Goal: Task Accomplishment & Management: Manage account settings

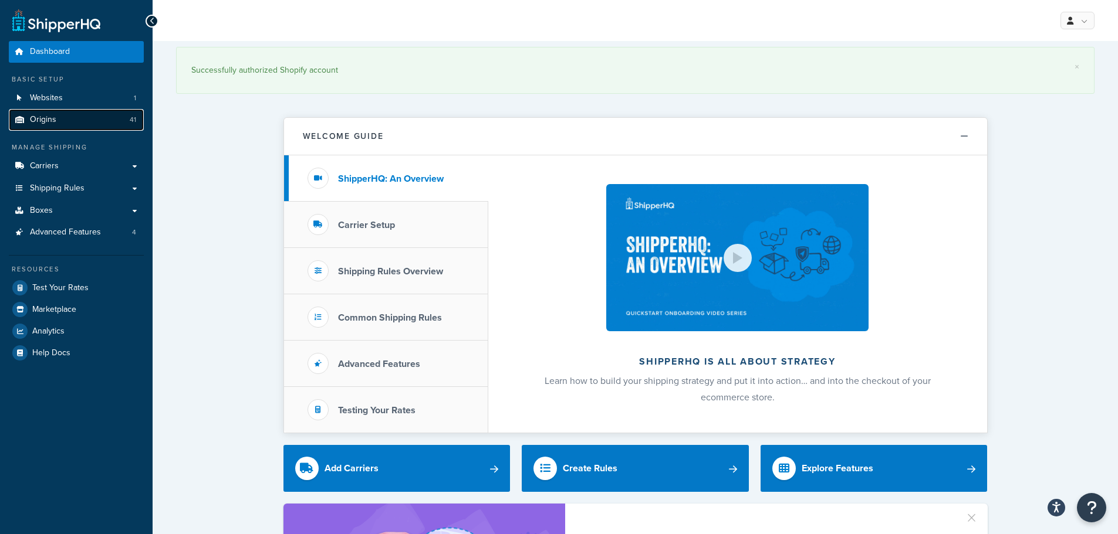
click at [71, 116] on link "Origins 41" at bounding box center [76, 120] width 135 height 22
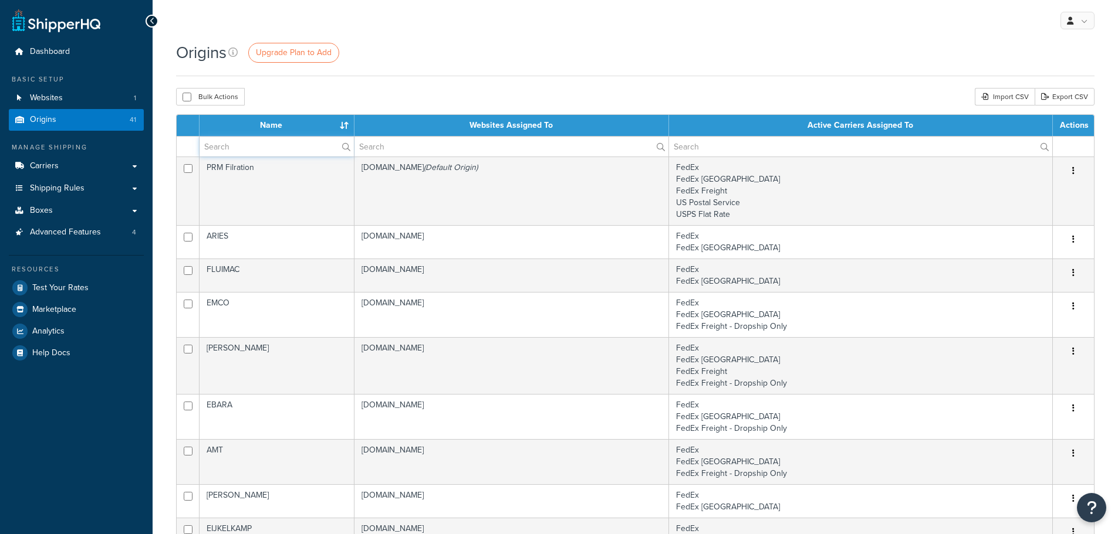
click at [280, 153] on input "text" at bounding box center [276, 147] width 154 height 20
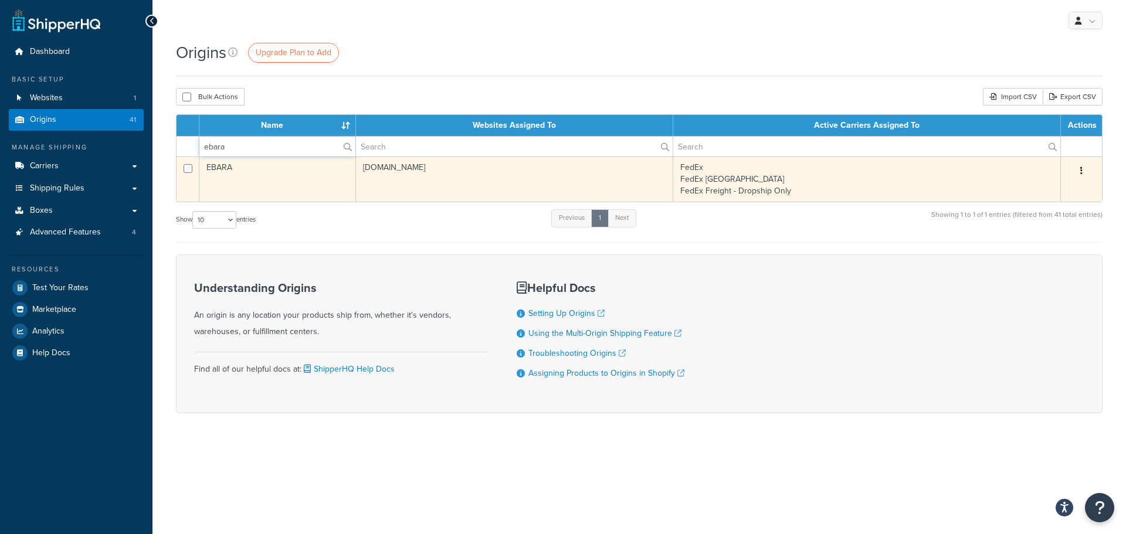
type input "ebara"
click at [295, 170] on td "EBARA" at bounding box center [277, 179] width 157 height 45
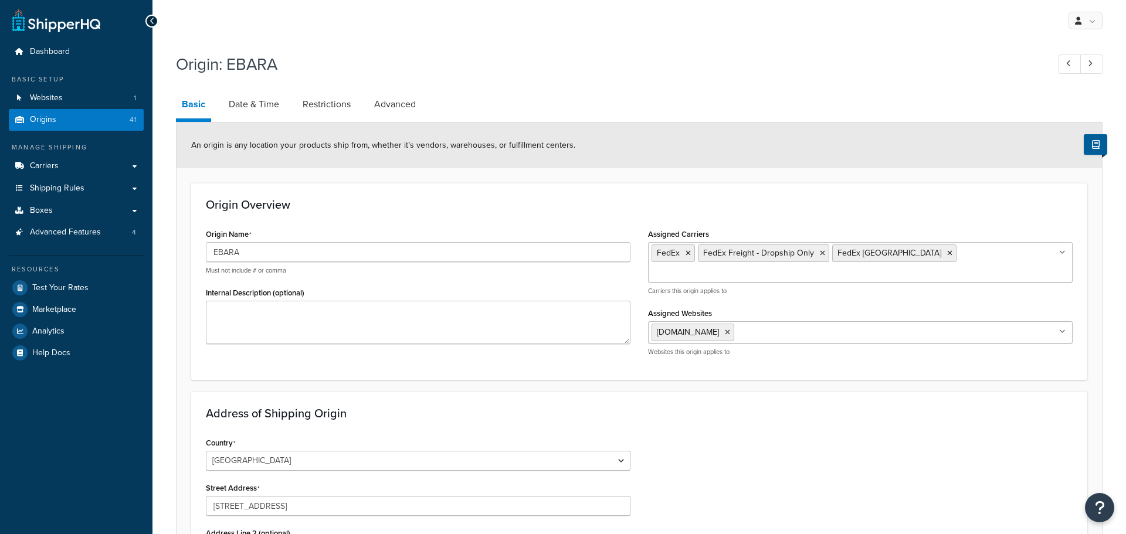
select select "40"
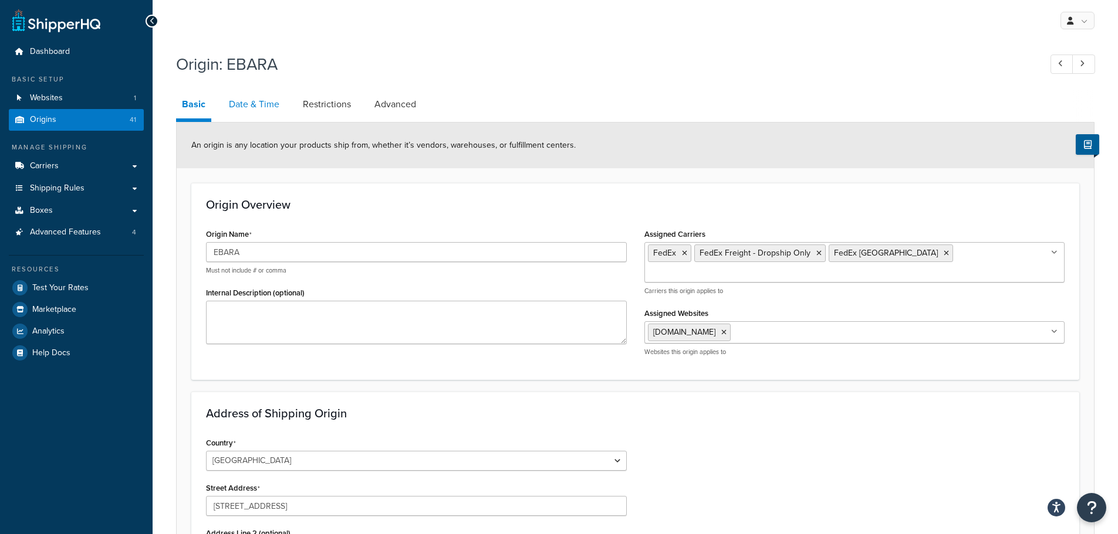
click at [270, 111] on link "Date & Time" at bounding box center [254, 104] width 62 height 28
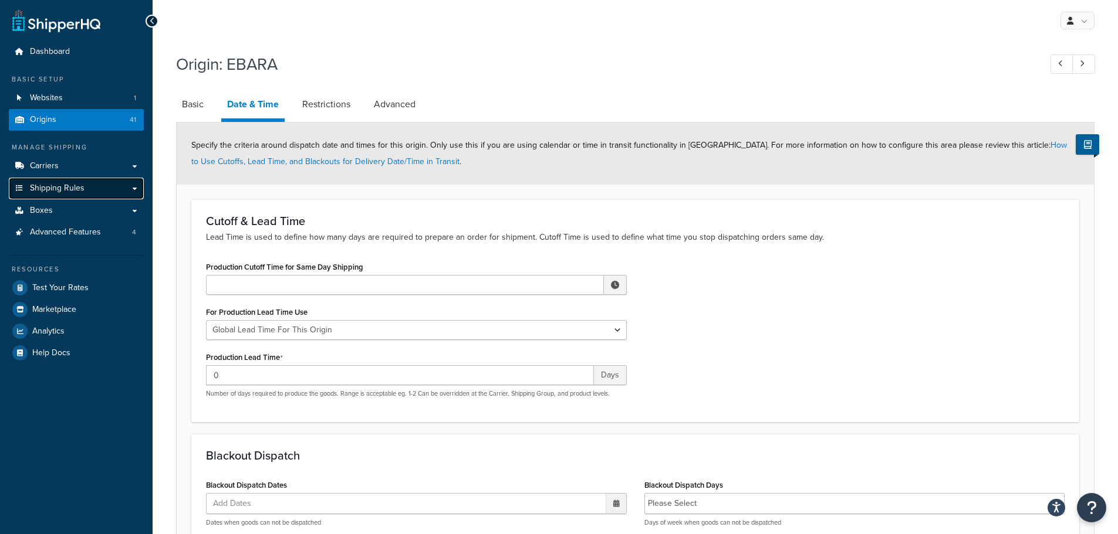
click at [108, 188] on link "Shipping Rules" at bounding box center [76, 189] width 135 height 22
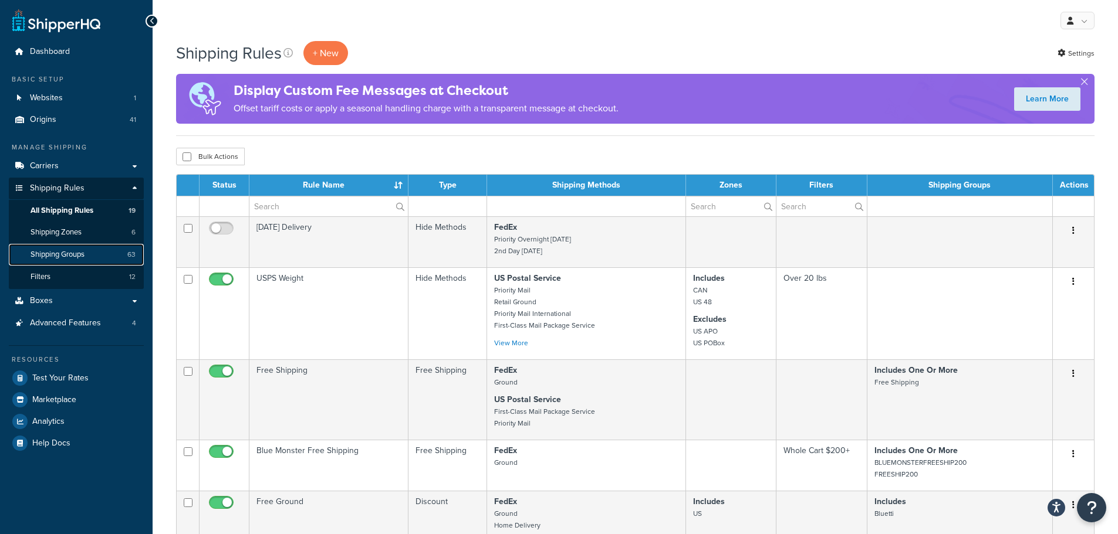
click at [77, 255] on span "Shipping Groups" at bounding box center [58, 255] width 54 height 10
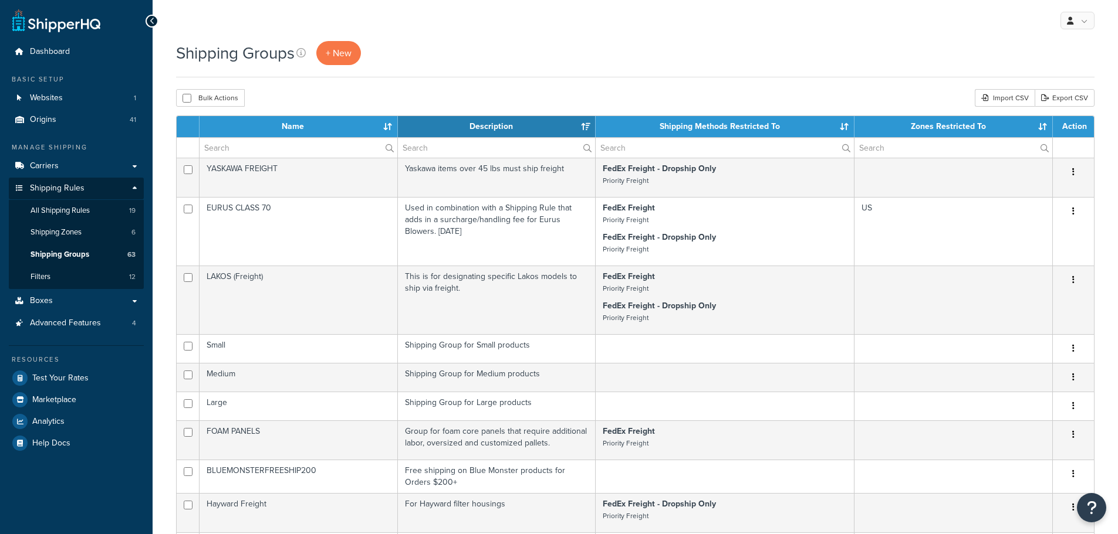
select select "15"
click at [266, 144] on input "text" at bounding box center [298, 148] width 198 height 20
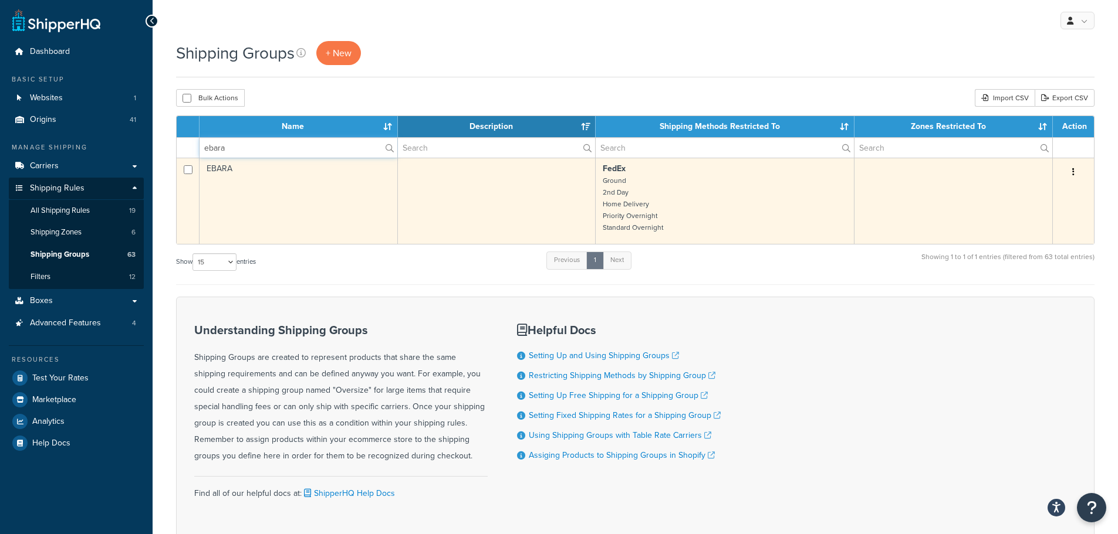
type input "ebara"
click at [351, 182] on td "EBARA" at bounding box center [298, 201] width 198 height 86
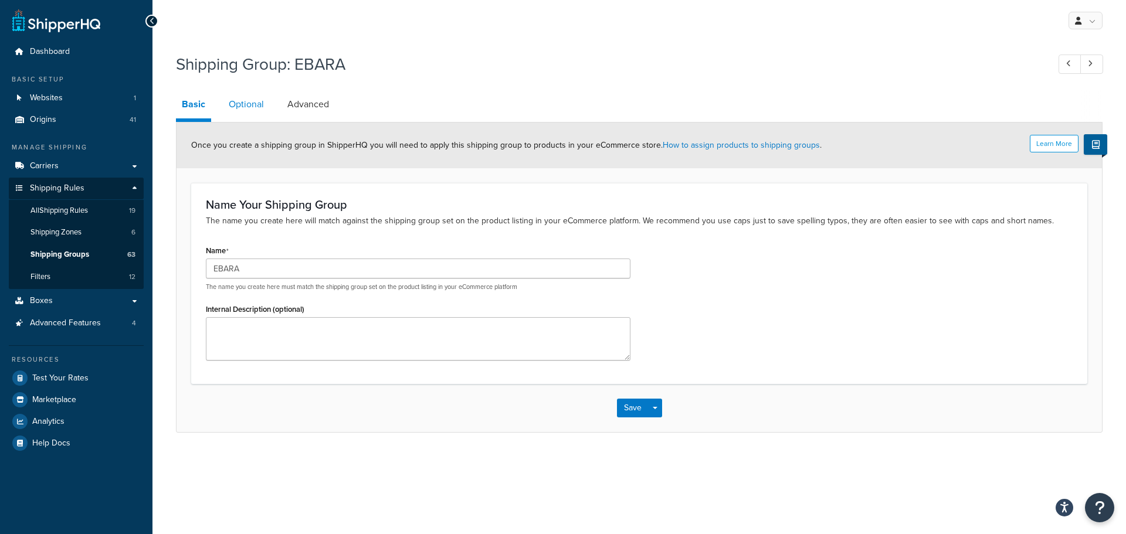
click at [261, 105] on link "Optional" at bounding box center [246, 104] width 47 height 28
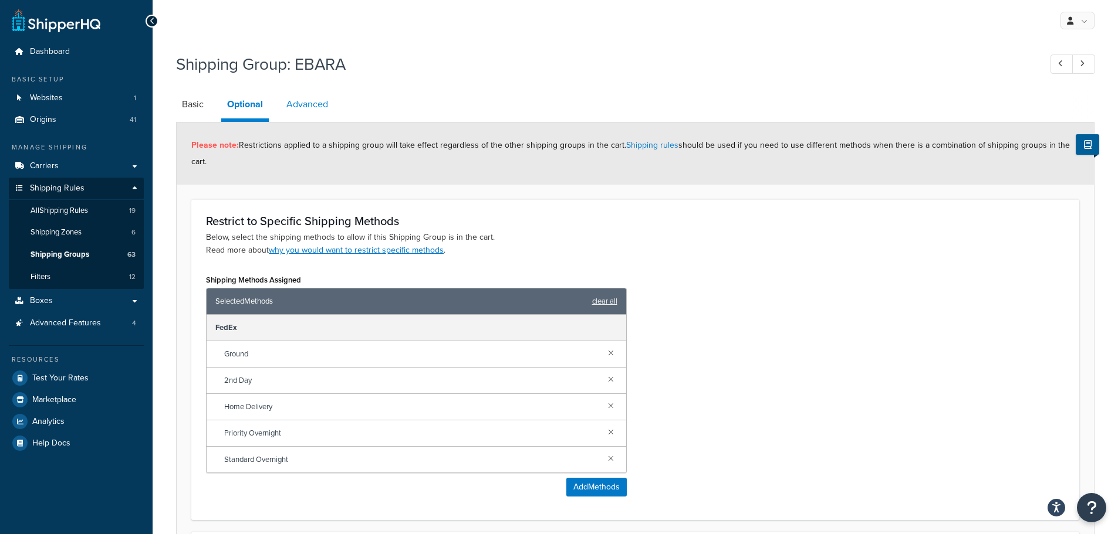
click at [309, 107] on link "Advanced" at bounding box center [306, 104] width 53 height 28
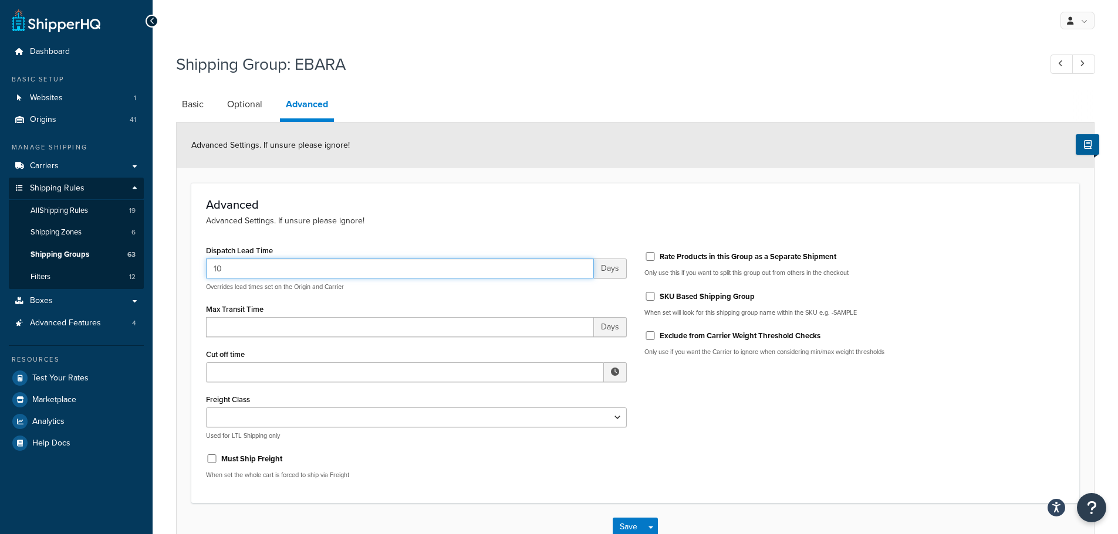
click at [370, 264] on input "10" at bounding box center [400, 269] width 388 height 20
type input "10-14"
click at [624, 519] on button "Save" at bounding box center [628, 527] width 32 height 19
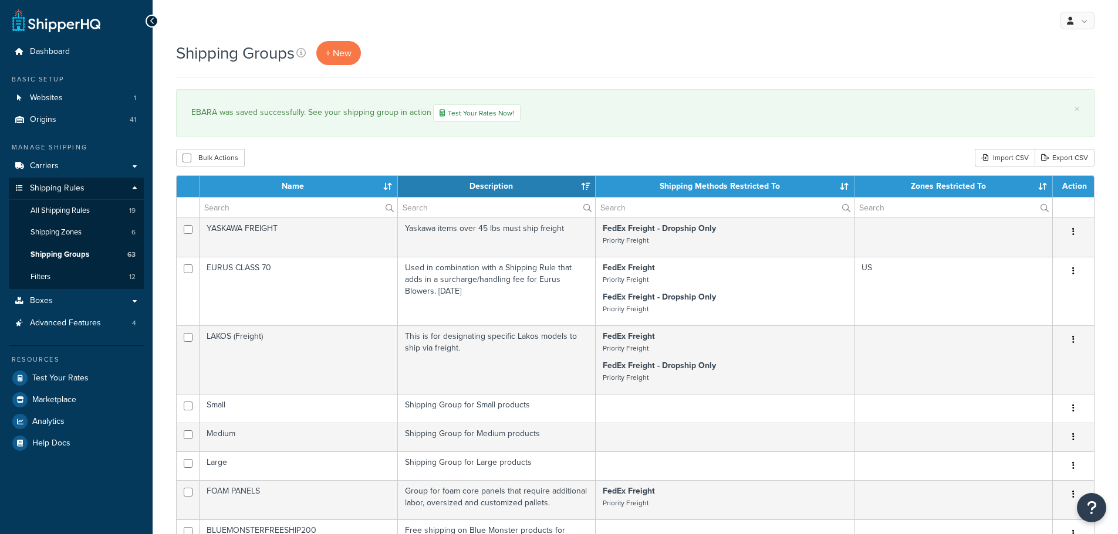
select select "15"
